Goal: Transaction & Acquisition: Book appointment/travel/reservation

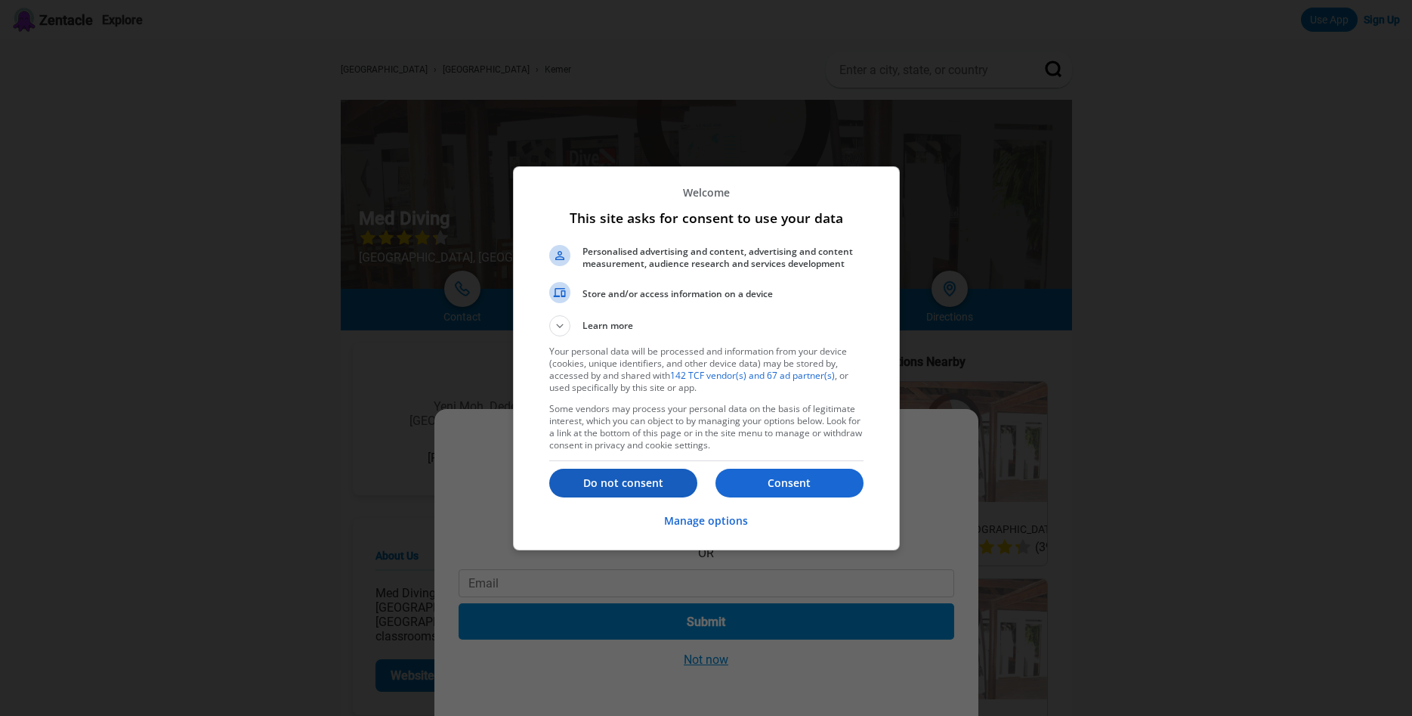
click at [608, 479] on p "Do not consent" at bounding box center [623, 482] width 148 height 15
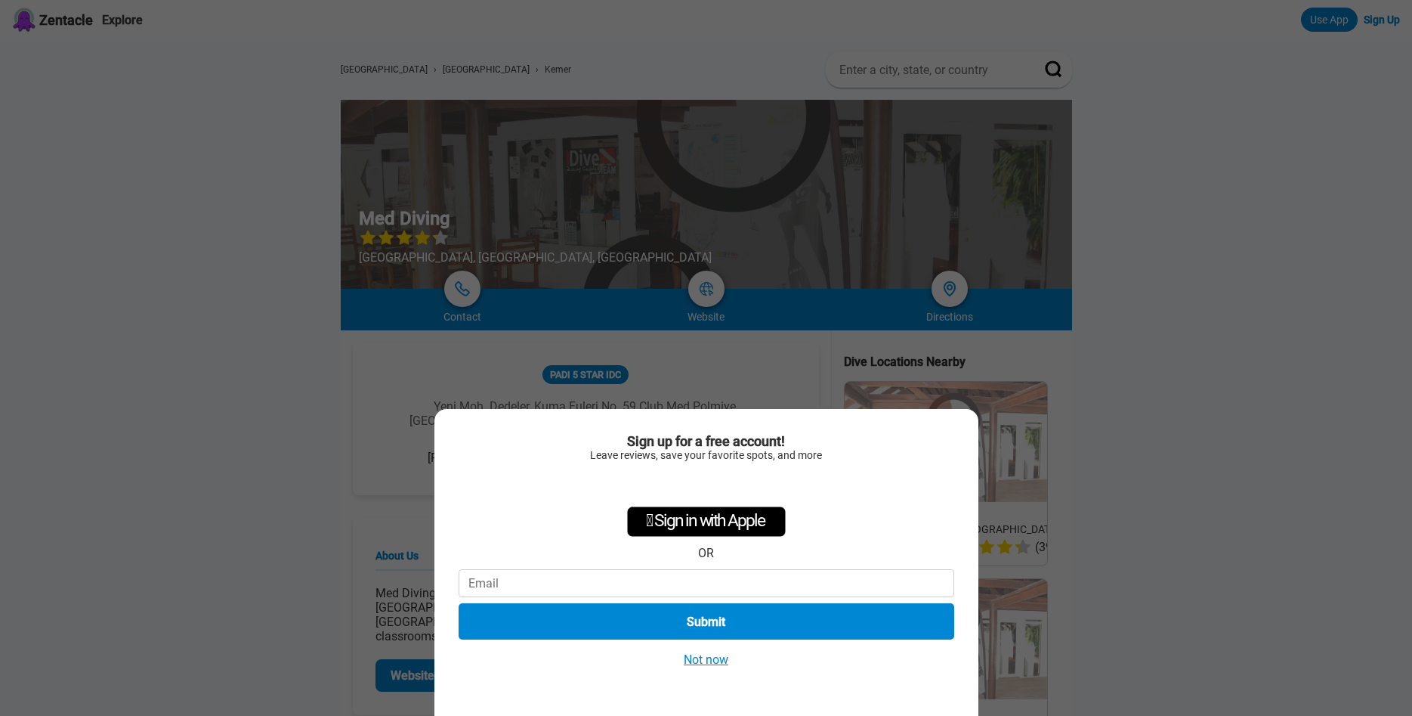
click at [713, 663] on button "Not now" at bounding box center [706, 659] width 54 height 16
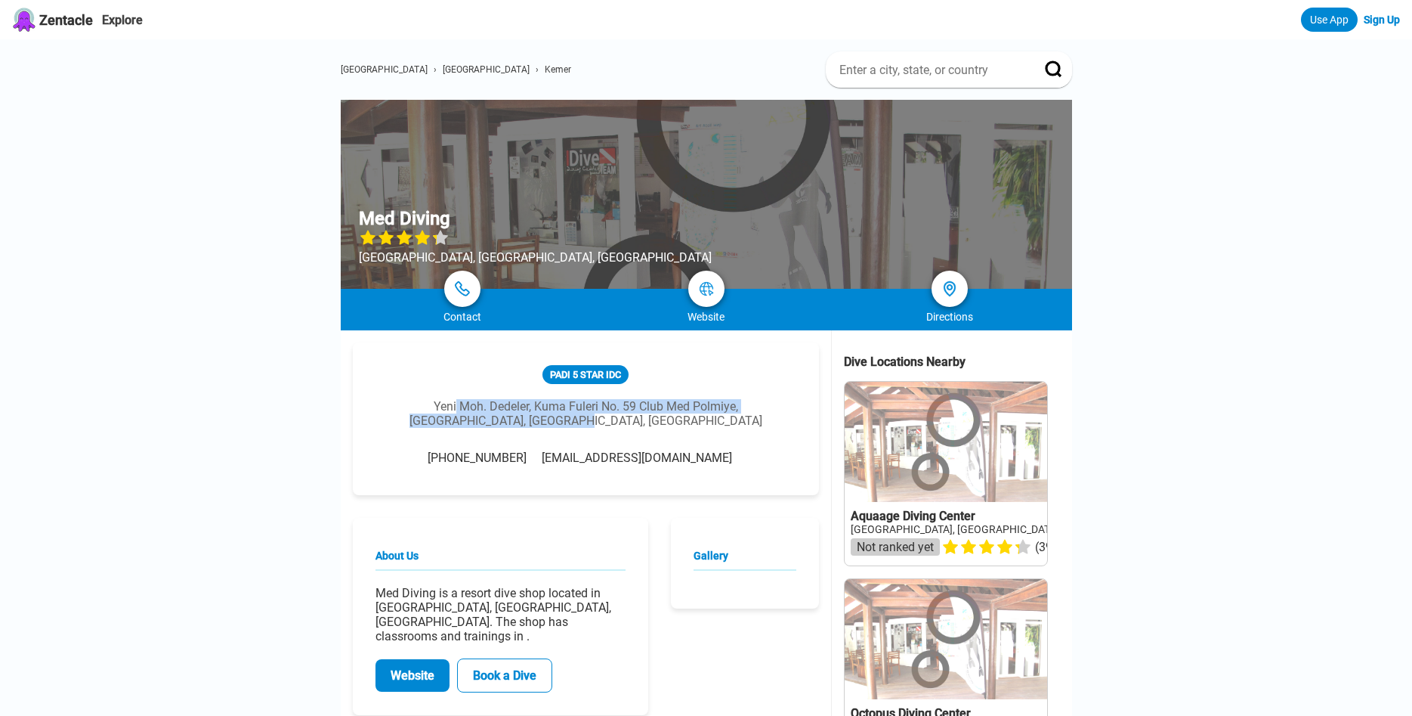
drag, startPoint x: 412, startPoint y: 412, endPoint x: 647, endPoint y: 425, distance: 235.4
click at [642, 423] on div "Yeni Moh. Dedeler, Kuma Fuleri No. 59 Club Med Polmiye, [GEOGRAPHIC_DATA], [GEO…" at bounding box center [586, 413] width 421 height 29
click at [657, 428] on div "Yeni Moh. Dedeler, Kuma Fuleri No. 59 Club Med Polmiye, [GEOGRAPHIC_DATA], [GEO…" at bounding box center [586, 413] width 421 height 29
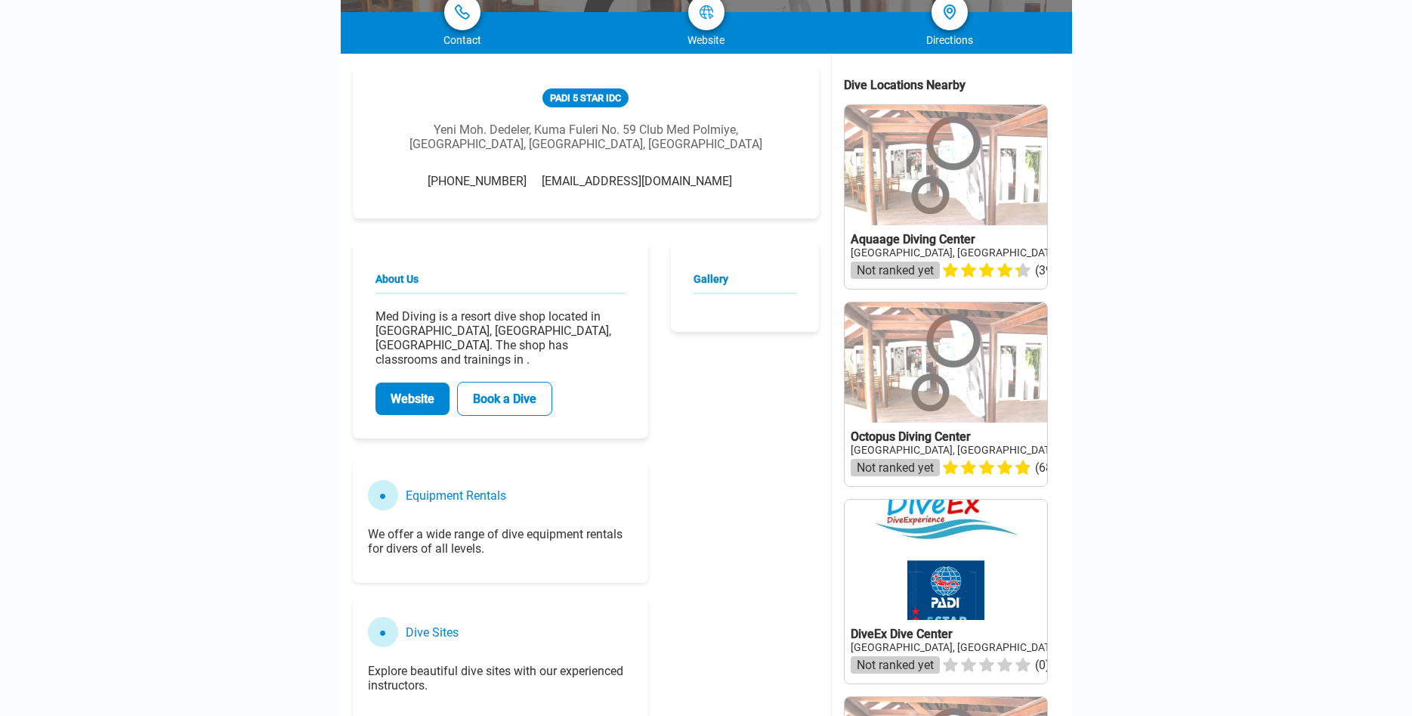
scroll to position [385, 0]
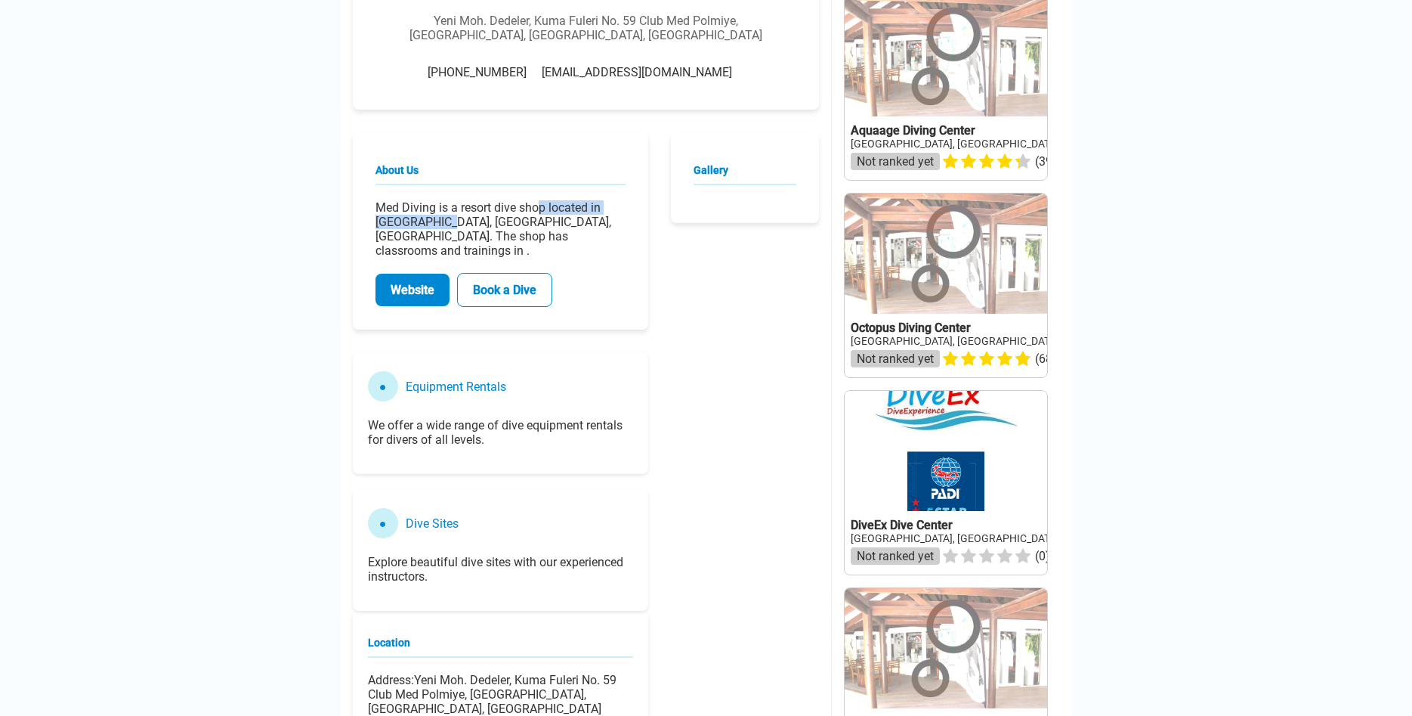
click at [539, 218] on p "Med Diving is a resort dive shop located in [GEOGRAPHIC_DATA], [GEOGRAPHIC_DATA…" at bounding box center [501, 228] width 250 height 57
drag, startPoint x: 546, startPoint y: 238, endPoint x: 568, endPoint y: 249, distance: 25.3
click at [568, 249] on p "Med Diving is a resort dive shop located in [GEOGRAPHIC_DATA], [GEOGRAPHIC_DATA…" at bounding box center [501, 228] width 250 height 57
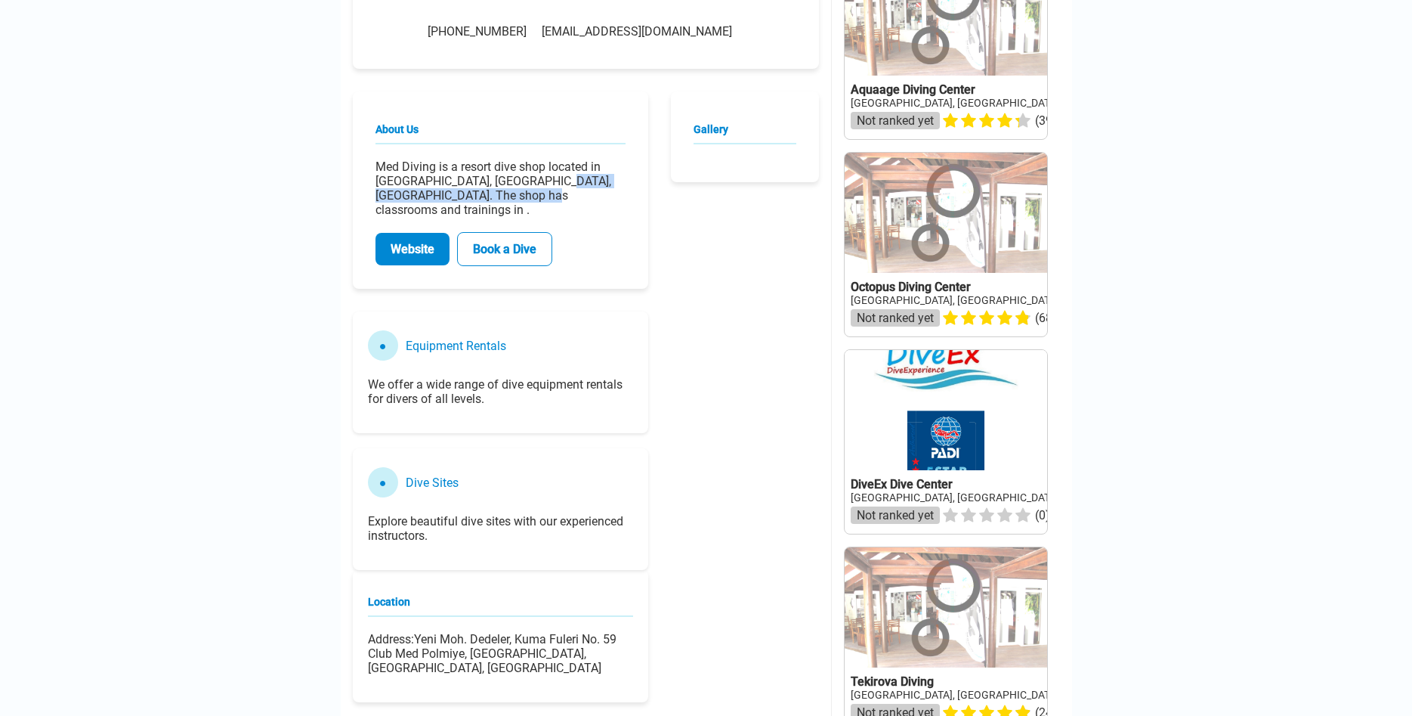
scroll to position [462, 0]
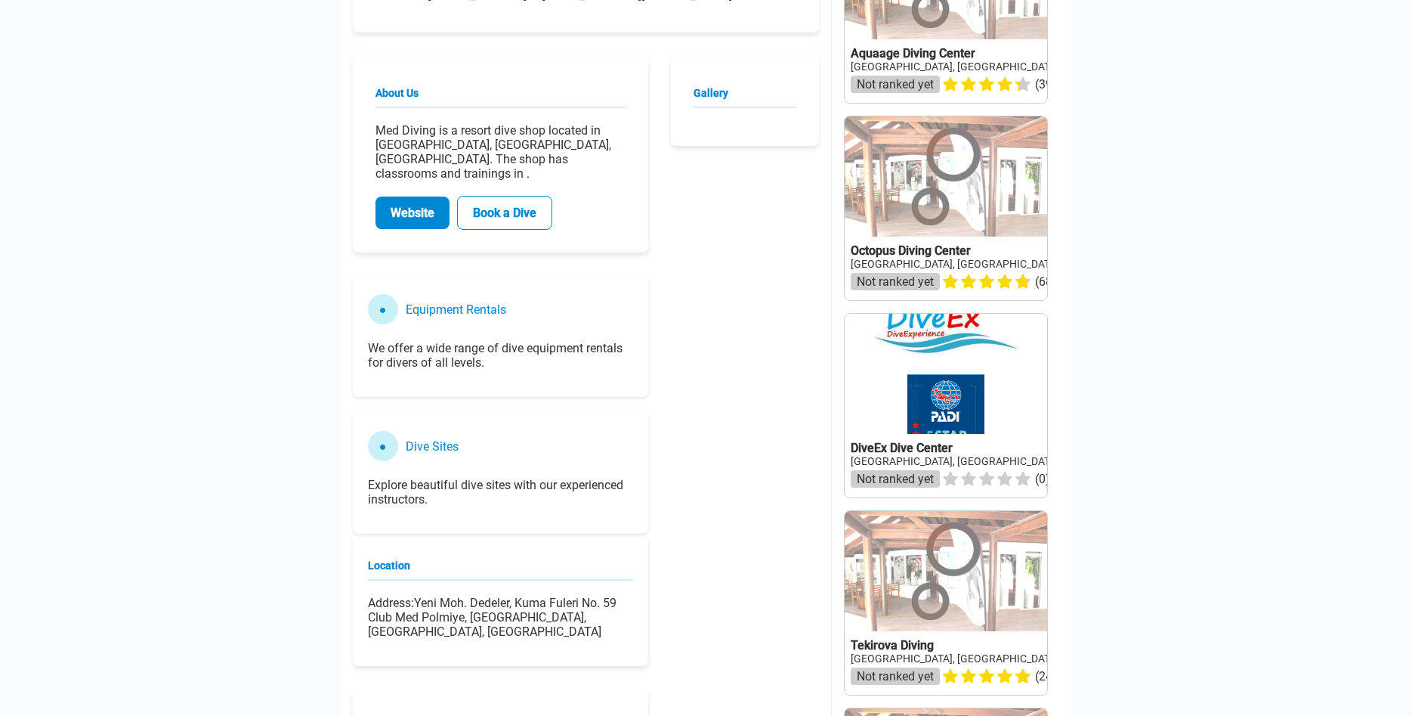
click at [388, 204] on link "Website" at bounding box center [413, 212] width 74 height 32
click at [423, 213] on link "Website" at bounding box center [413, 212] width 74 height 32
click at [407, 214] on link "Website" at bounding box center [413, 212] width 74 height 32
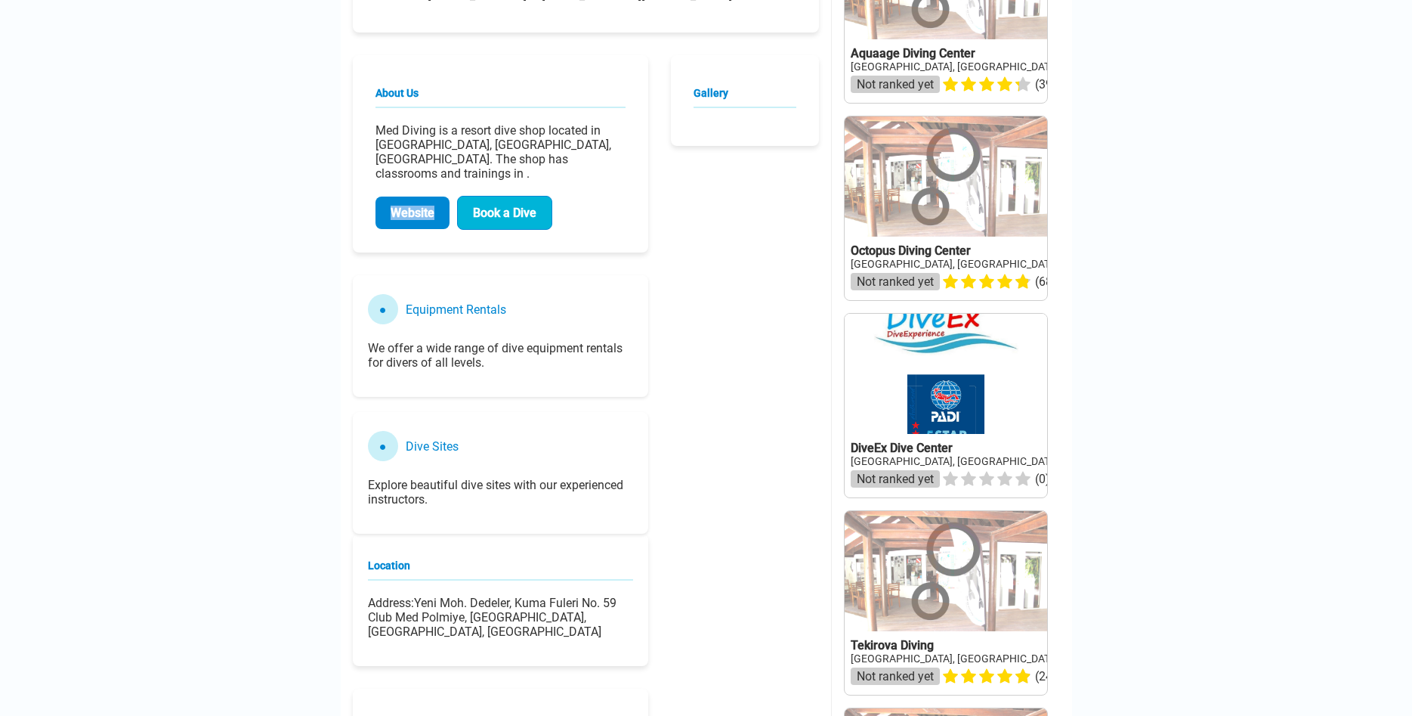
click at [519, 214] on link "Book a Dive" at bounding box center [504, 213] width 95 height 34
click at [401, 207] on link "Website" at bounding box center [413, 212] width 74 height 32
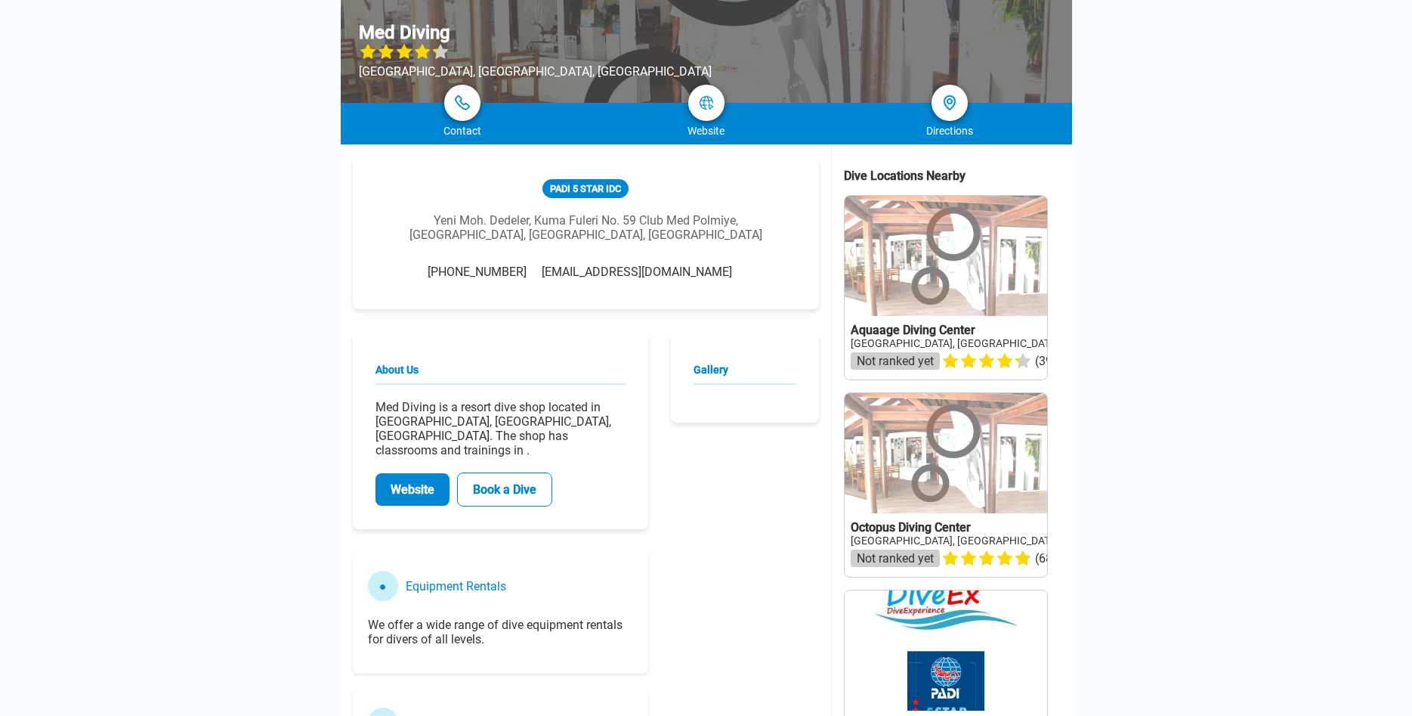
scroll to position [154, 0]
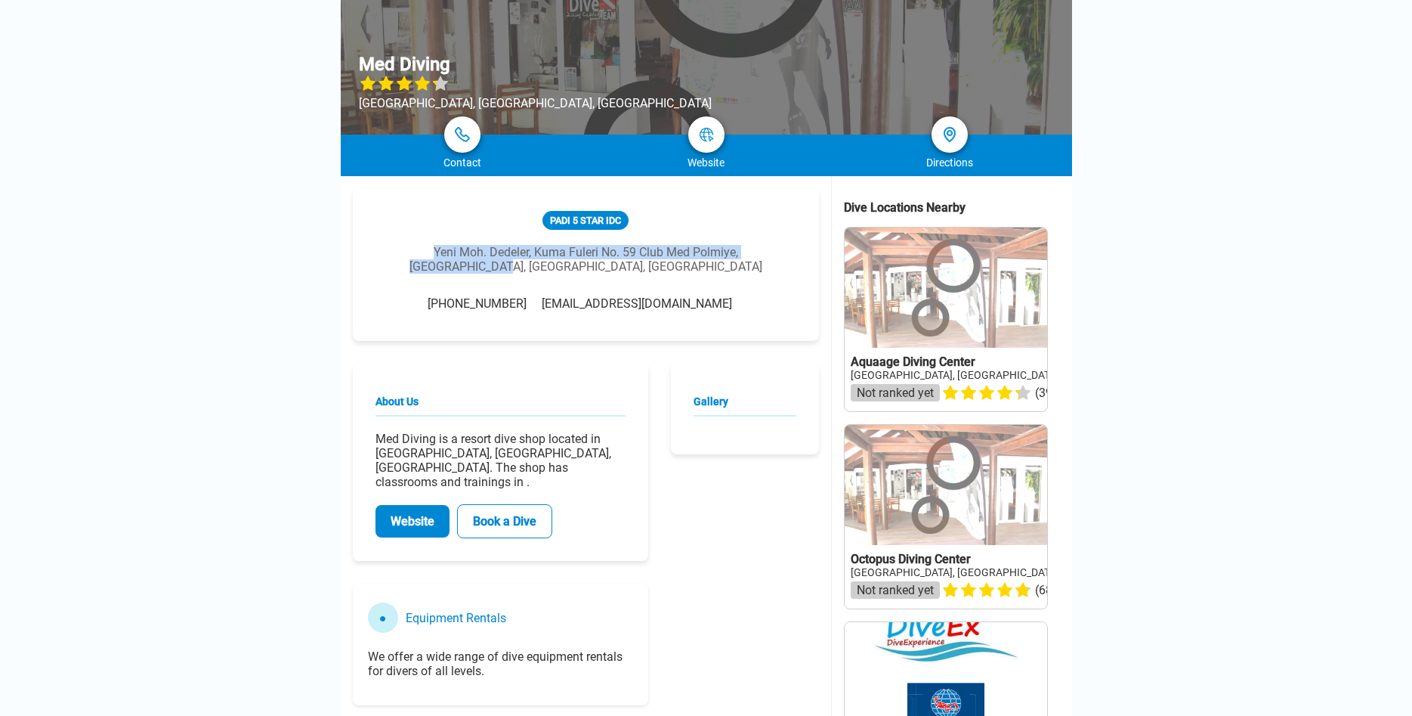
drag, startPoint x: 382, startPoint y: 255, endPoint x: 516, endPoint y: 264, distance: 134.1
click at [516, 264] on div "Yeni Moh. Dedeler, Kuma Fuleri No. 59 Club Med Polmiye, [GEOGRAPHIC_DATA], [GEO…" at bounding box center [586, 259] width 421 height 29
click at [594, 274] on div "Yeni Moh. Dedeler, Kuma Fuleri No. 59 Club Med Polmiye, [GEOGRAPHIC_DATA], [GEO…" at bounding box center [586, 259] width 421 height 29
